Goal: Use online tool/utility

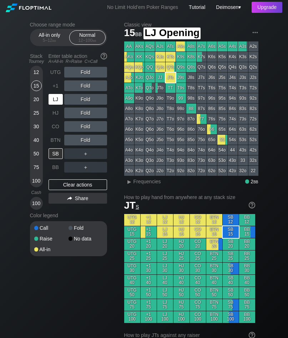
click at [58, 101] on div "LJ" at bounding box center [56, 99] width 14 height 11
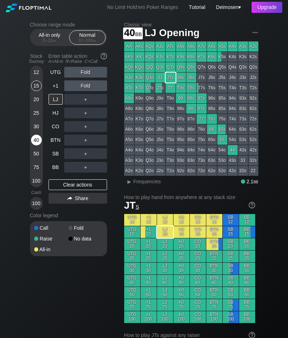
click at [35, 140] on div "40" at bounding box center [36, 140] width 11 height 11
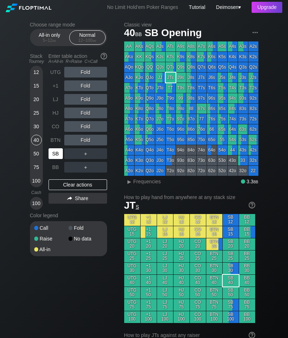
click at [52, 153] on div "SB" at bounding box center [56, 153] width 14 height 11
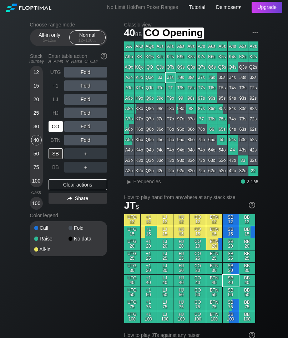
click at [49, 126] on div "CO" at bounding box center [56, 126] width 14 height 11
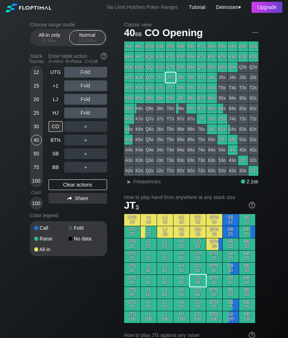
click at [34, 85] on div "15" at bounding box center [36, 85] width 11 height 11
